Goal: Use online tool/utility: Utilize a website feature to perform a specific function

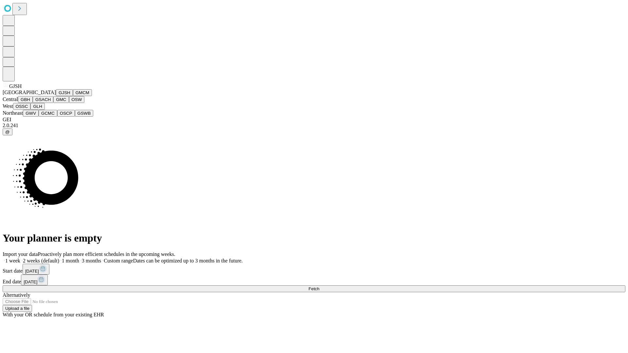
click at [56, 96] on button "GJSH" at bounding box center [64, 92] width 17 height 7
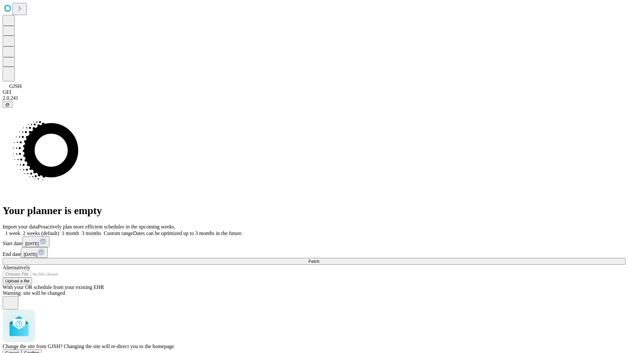
click at [40, 351] on span "Confirm" at bounding box center [31, 353] width 15 height 5
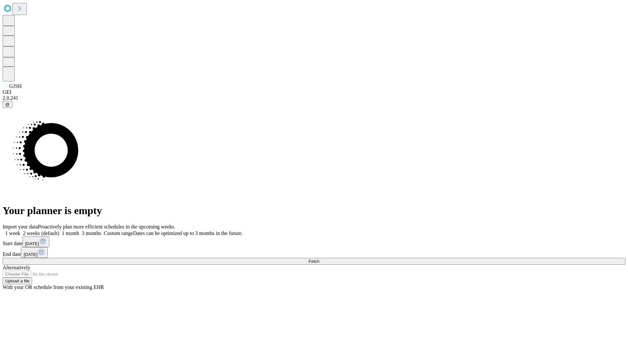
click at [20, 231] on label "1 week" at bounding box center [12, 234] width 18 height 6
click at [319, 259] on span "Fetch" at bounding box center [314, 261] width 11 height 5
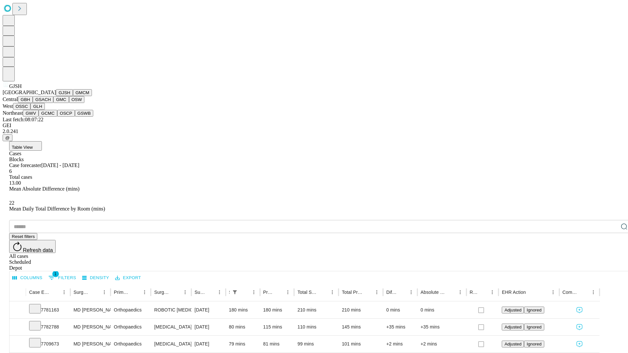
click at [73, 96] on button "GMCM" at bounding box center [82, 92] width 19 height 7
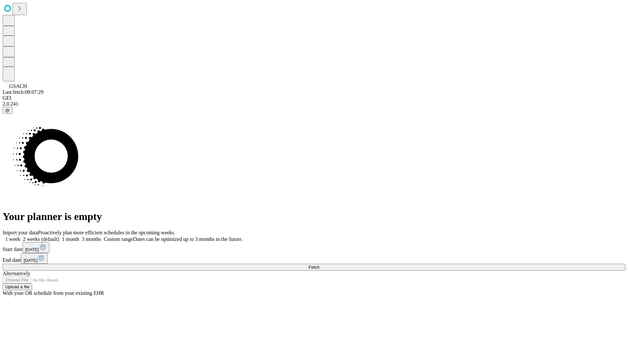
click at [20, 237] on label "1 week" at bounding box center [12, 240] width 18 height 6
click at [319, 265] on span "Fetch" at bounding box center [314, 267] width 11 height 5
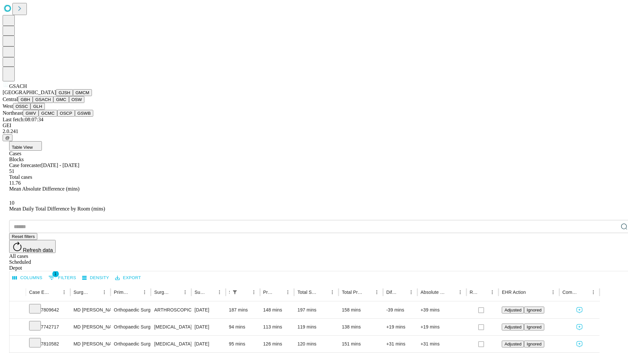
click at [53, 103] on button "GMC" at bounding box center [60, 99] width 15 height 7
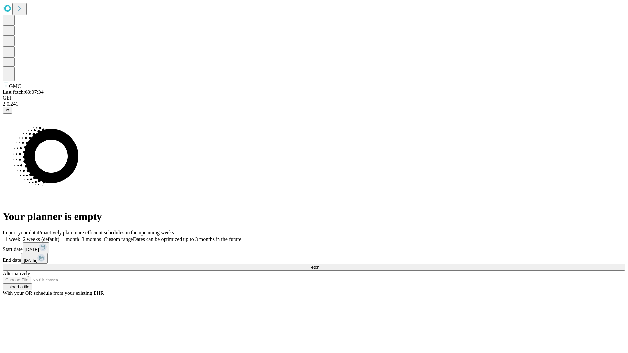
click at [319, 265] on span "Fetch" at bounding box center [314, 267] width 11 height 5
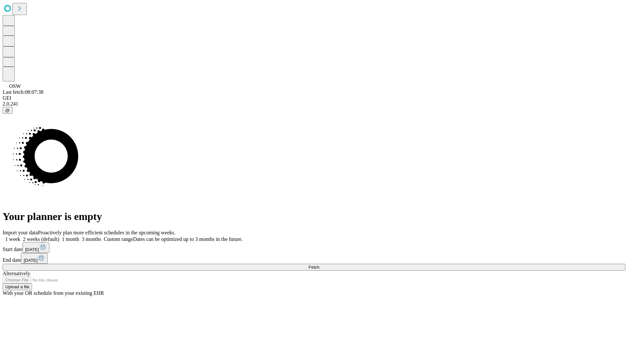
click at [20, 237] on label "1 week" at bounding box center [12, 240] width 18 height 6
click at [319, 265] on span "Fetch" at bounding box center [314, 267] width 11 height 5
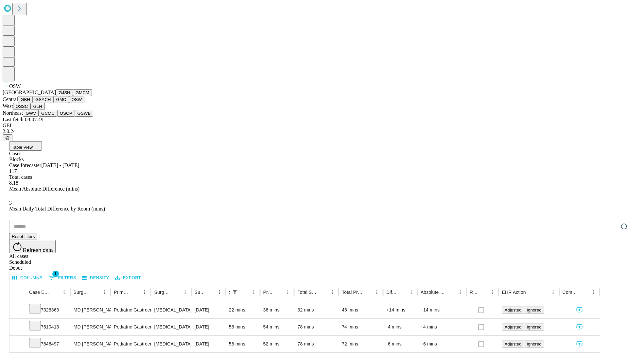
click at [31, 110] on button "OSSC" at bounding box center [22, 106] width 18 height 7
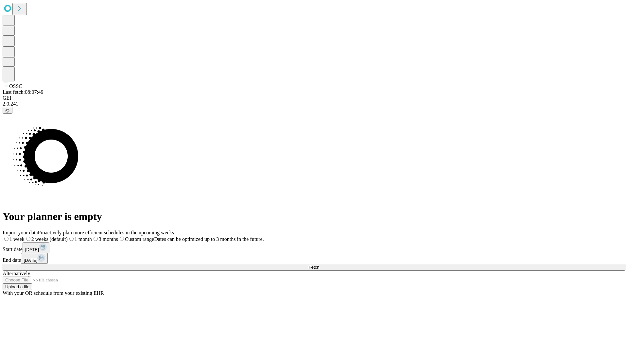
click at [25, 237] on label "1 week" at bounding box center [14, 240] width 22 height 6
click at [319, 265] on span "Fetch" at bounding box center [314, 267] width 11 height 5
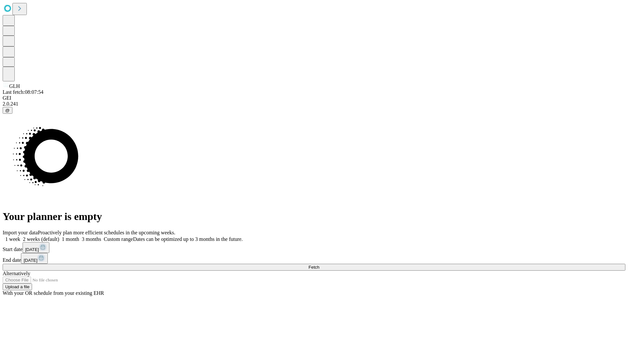
click at [20, 237] on label "1 week" at bounding box center [12, 240] width 18 height 6
click at [319, 265] on span "Fetch" at bounding box center [314, 267] width 11 height 5
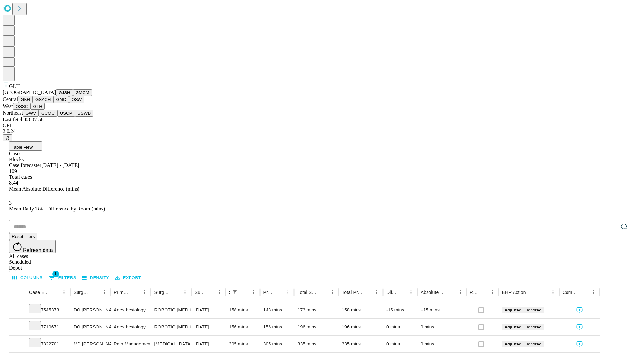
click at [39, 117] on button "GWV" at bounding box center [31, 113] width 16 height 7
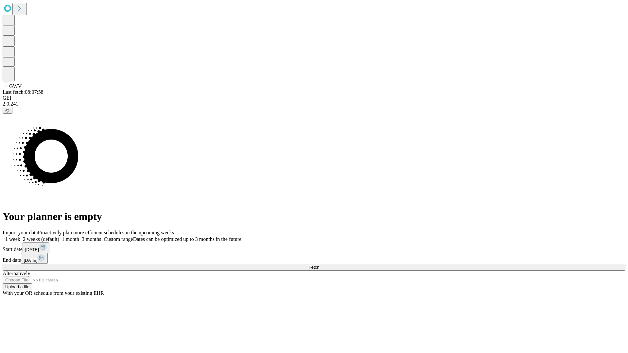
click at [20, 237] on label "1 week" at bounding box center [12, 240] width 18 height 6
click at [319, 265] on span "Fetch" at bounding box center [314, 267] width 11 height 5
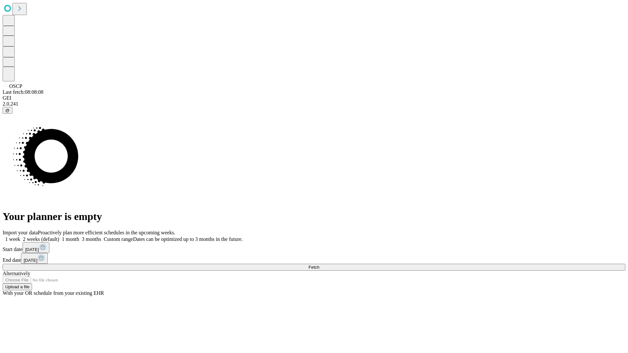
click at [20, 237] on label "1 week" at bounding box center [12, 240] width 18 height 6
click at [319, 265] on span "Fetch" at bounding box center [314, 267] width 11 height 5
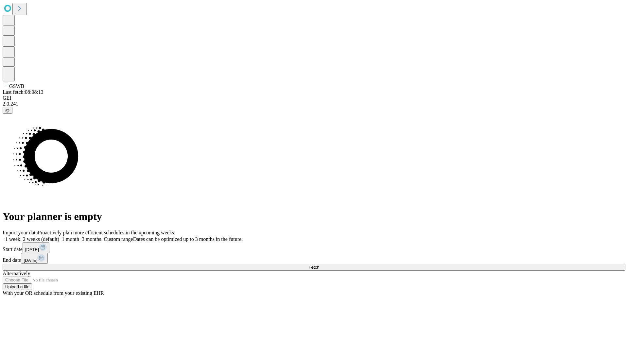
click at [319, 265] on span "Fetch" at bounding box center [314, 267] width 11 height 5
